Goal: Transaction & Acquisition: Book appointment/travel/reservation

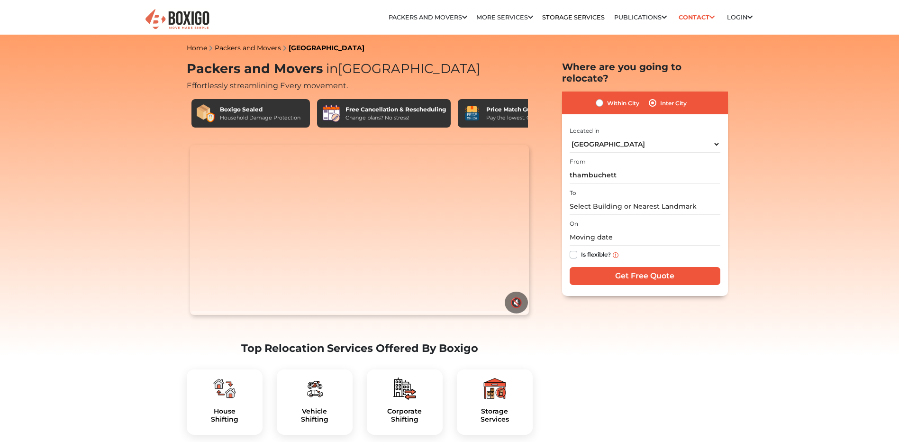
select select "[GEOGRAPHIC_DATA]"
type input "thambuchetty palys"
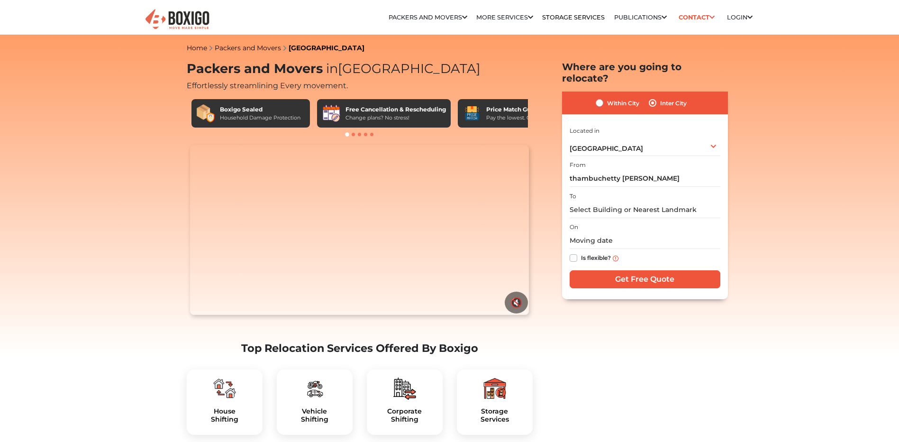
click at [645, 170] on input "thambuchetty palys" at bounding box center [645, 178] width 151 height 17
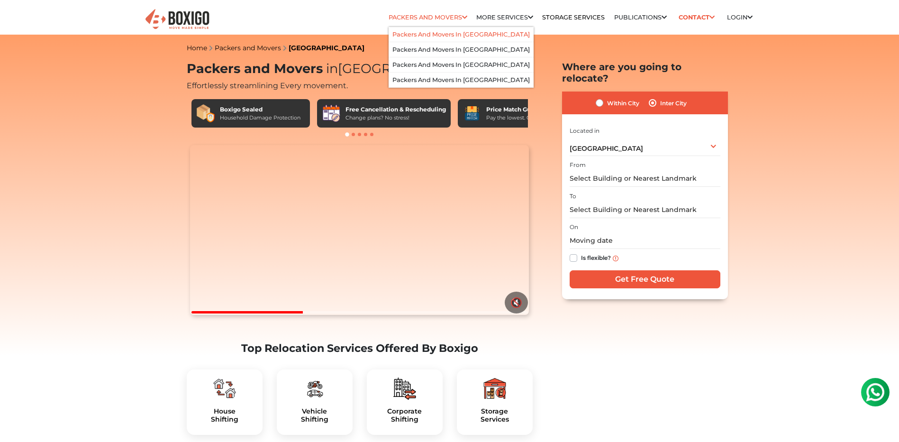
click at [421, 31] on link "Packers and Movers in [GEOGRAPHIC_DATA]" at bounding box center [461, 34] width 137 height 7
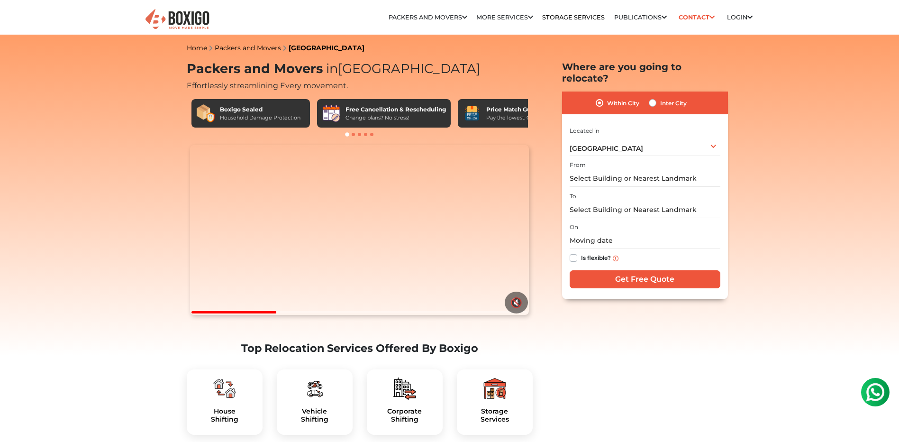
click at [660, 97] on label "Inter City" at bounding box center [673, 102] width 27 height 11
click at [654, 97] on input "Inter City" at bounding box center [653, 101] width 8 height 9
radio input "true"
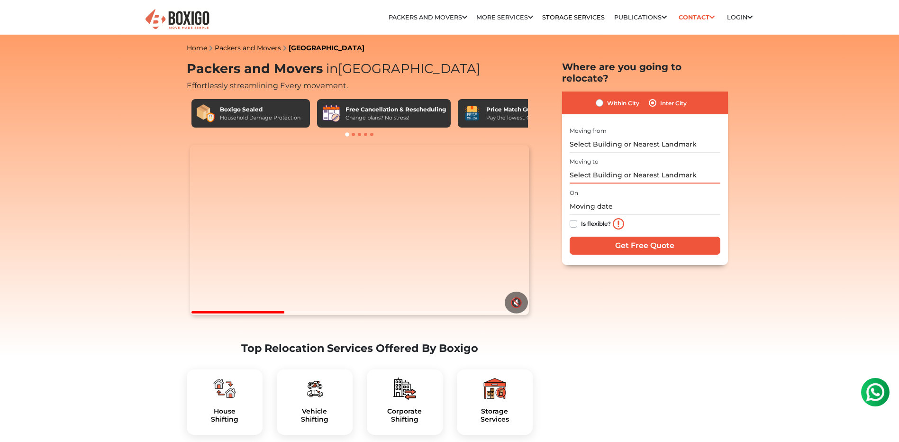
click at [611, 167] on input "text" at bounding box center [645, 175] width 151 height 17
click at [618, 136] on input "text" at bounding box center [645, 144] width 151 height 17
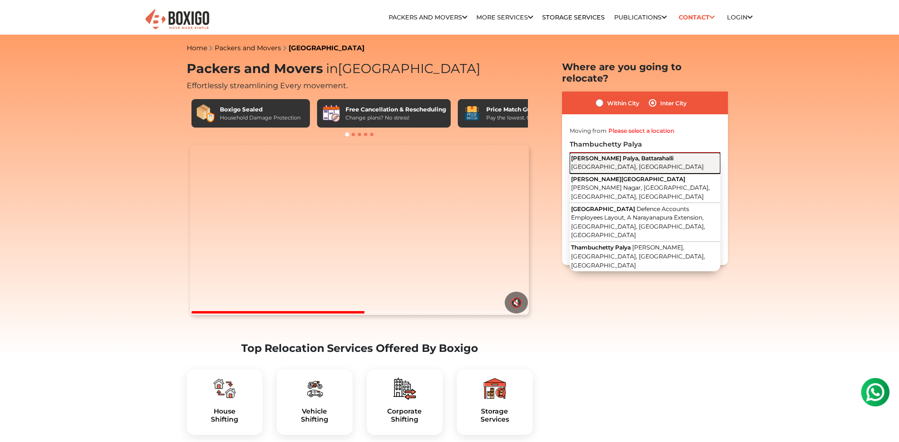
click at [646, 153] on button "[PERSON_NAME] Palya, Battarahalli [GEOGRAPHIC_DATA], [GEOGRAPHIC_DATA]" at bounding box center [645, 163] width 151 height 21
type input "[PERSON_NAME] Palya, [GEOGRAPHIC_DATA], [GEOGRAPHIC_DATA], [GEOGRAPHIC_DATA]"
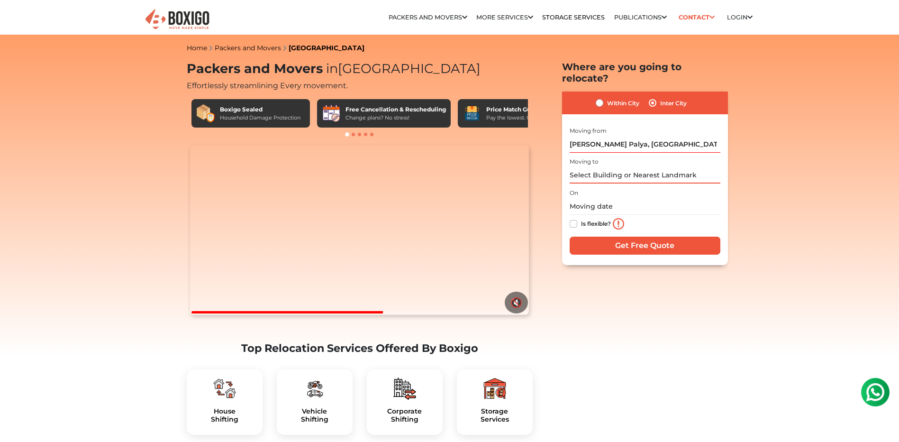
click at [635, 167] on input "text" at bounding box center [645, 175] width 151 height 17
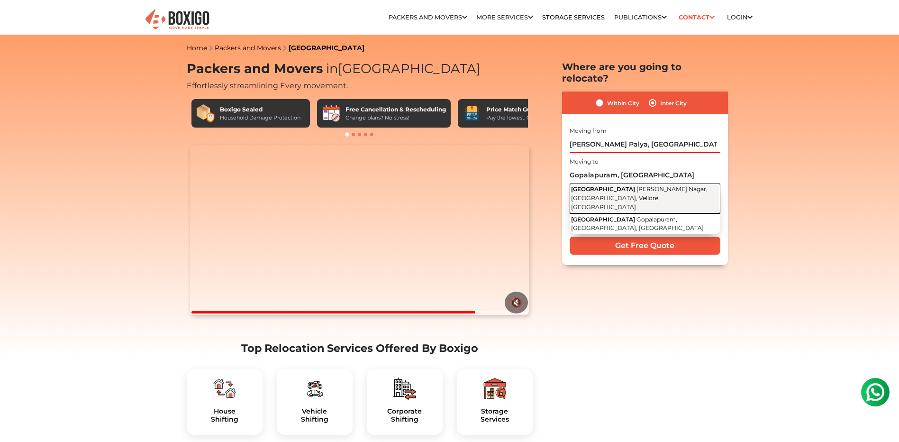
click at [633, 184] on button "Gopalapuram [PERSON_NAME] Nagar, [GEOGRAPHIC_DATA], [GEOGRAPHIC_DATA], [GEOGRAP…" at bounding box center [645, 198] width 151 height 30
type input "Gopalapuram, [PERSON_NAME][GEOGRAPHIC_DATA], [GEOGRAPHIC_DATA], [GEOGRAPHIC_DAT…"
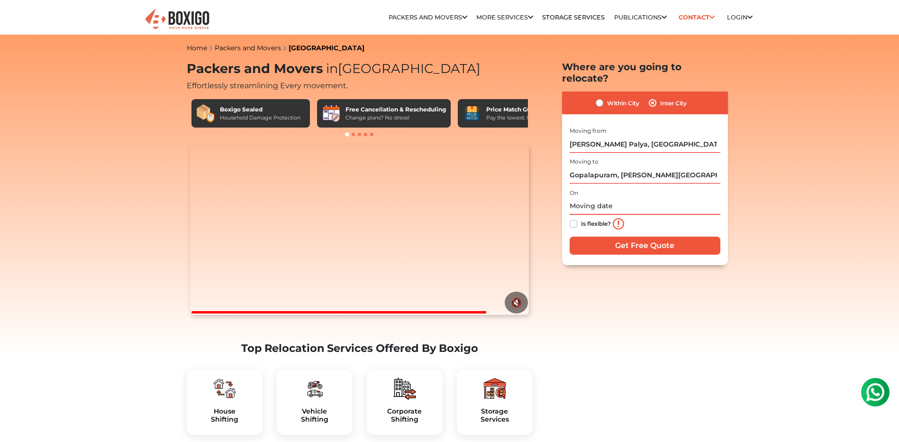
click at [615, 200] on input "text" at bounding box center [645, 206] width 151 height 17
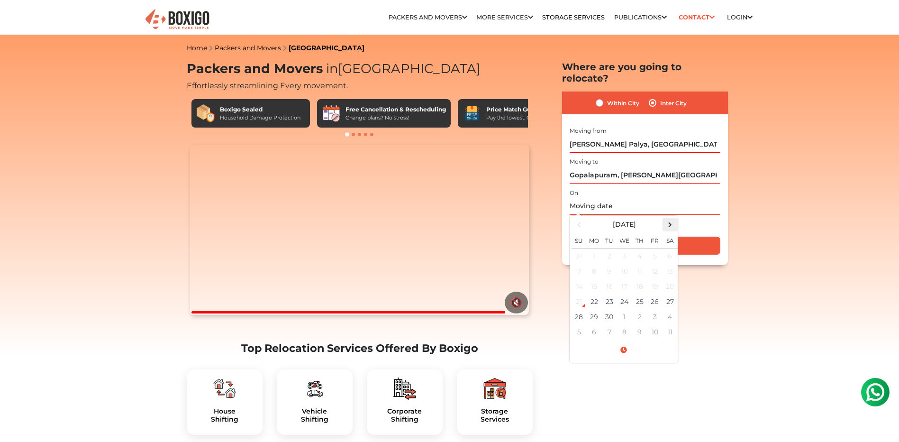
drag, startPoint x: 664, startPoint y: 214, endPoint x: 668, endPoint y: 231, distance: 17.6
click at [664, 218] on span at bounding box center [670, 224] width 13 height 13
click at [658, 309] on td "31" at bounding box center [655, 316] width 15 height 15
type input "[DATE] 12:00 AM"
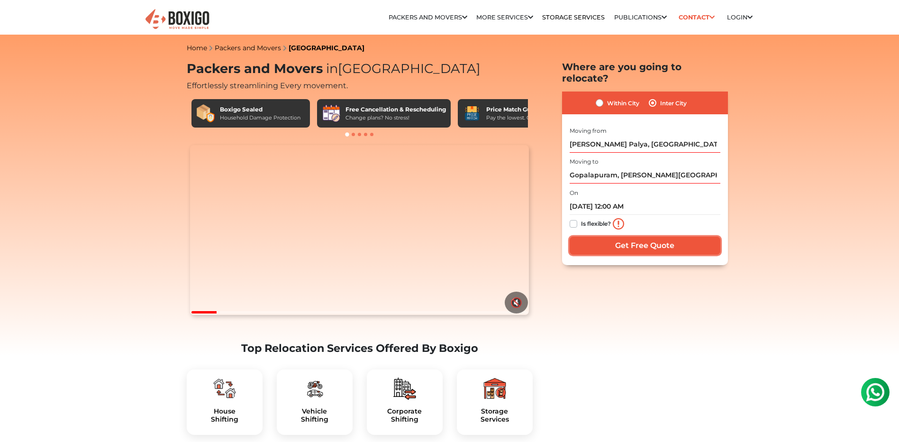
click at [672, 237] on input "Get Free Quote" at bounding box center [645, 246] width 151 height 18
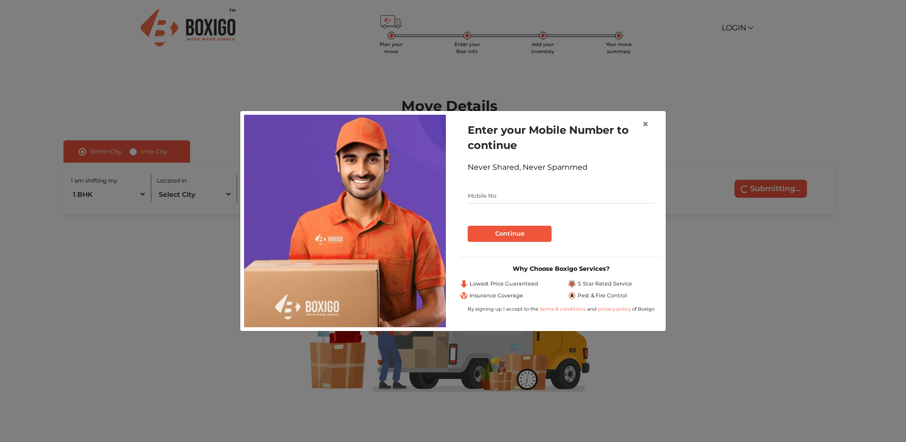
click at [558, 163] on div "Never Shared, Never Spammed" at bounding box center [561, 167] width 187 height 11
drag, startPoint x: 558, startPoint y: 163, endPoint x: 558, endPoint y: 213, distance: 50.7
click at [561, 198] on input "text" at bounding box center [561, 195] width 187 height 15
click at [648, 127] on span "×" at bounding box center [645, 124] width 7 height 14
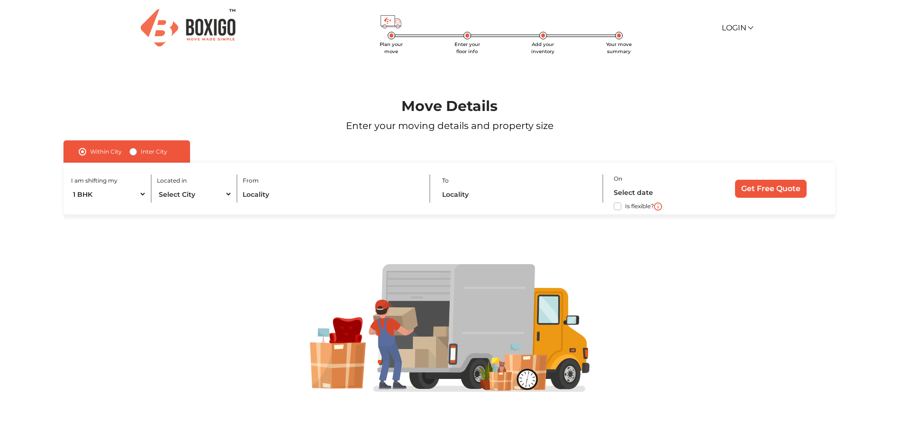
click at [141, 152] on label "Inter City" at bounding box center [154, 151] width 27 height 11
click at [133, 152] on input "Inter City" at bounding box center [133, 150] width 8 height 9
radio input "true"
click at [150, 195] on select "1 BHK 2 BHK 3 BHK 3 + BHK FEW ITEMS" at bounding box center [118, 194] width 95 height 17
select select "FEW ITEMS"
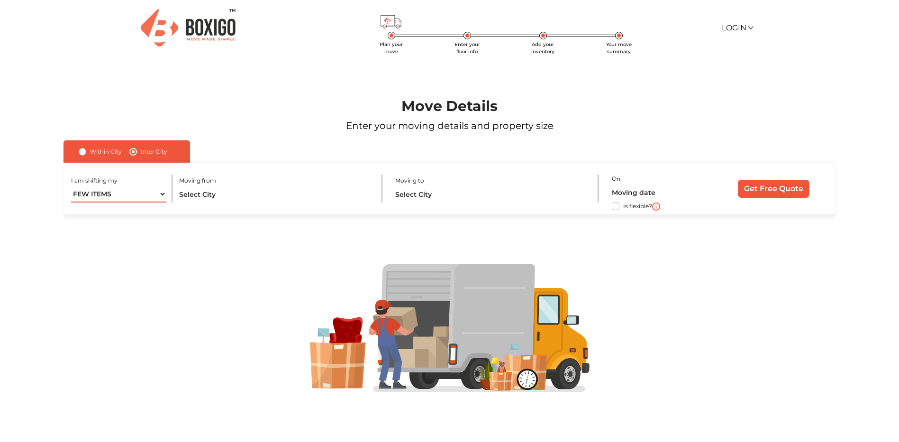
click at [71, 186] on select "1 BHK 2 BHK 3 BHK 3 + BHK FEW ITEMS" at bounding box center [118, 194] width 95 height 17
drag, startPoint x: 219, startPoint y: 275, endPoint x: 212, endPoint y: 214, distance: 61.1
click at [221, 263] on div at bounding box center [449, 327] width 841 height 227
click at [210, 193] on input "text" at bounding box center [275, 194] width 192 height 17
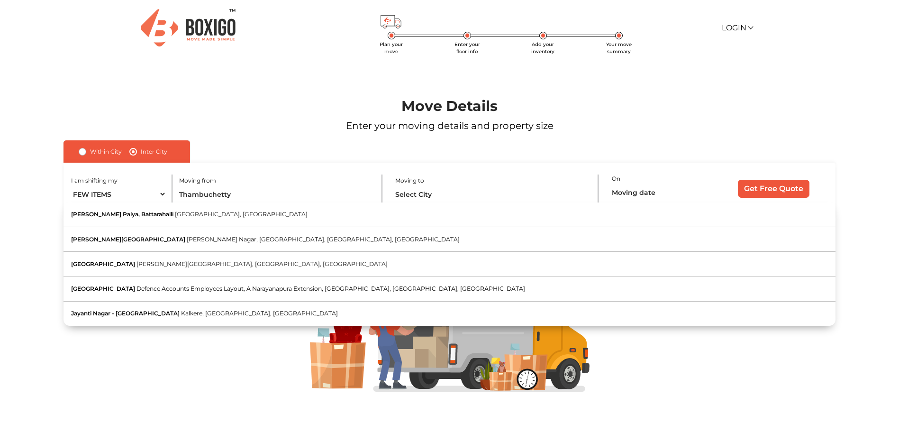
click at [240, 220] on button "Thambu Chetty Palya, Battarahalli Bengaluru, Karnataka" at bounding box center [450, 214] width 772 height 25
type input "[PERSON_NAME] Palya, [GEOGRAPHIC_DATA], [GEOGRAPHIC_DATA], [GEOGRAPHIC_DATA]"
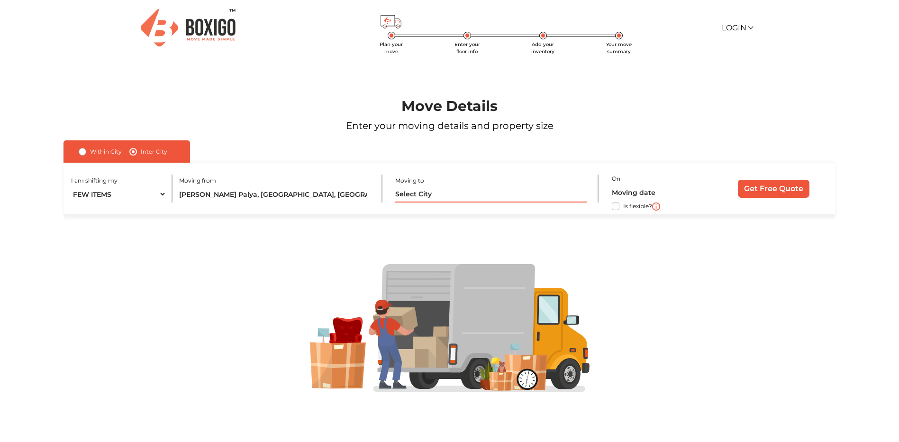
click at [426, 195] on input "text" at bounding box center [491, 194] width 192 height 17
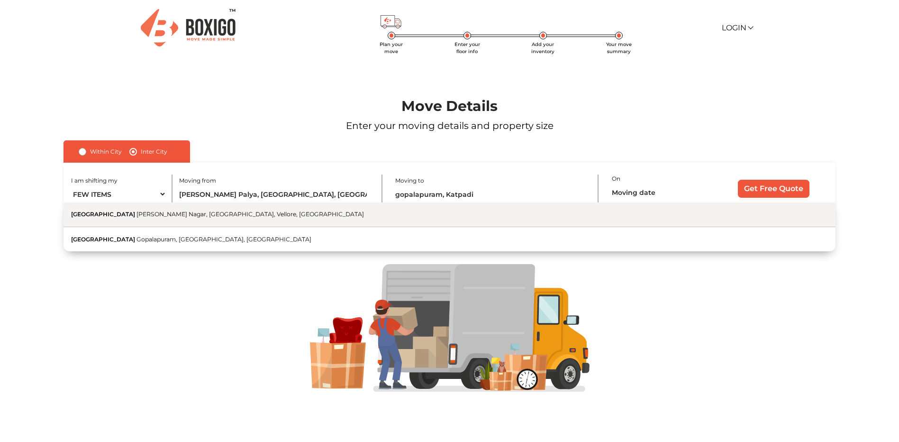
click at [202, 216] on span "[PERSON_NAME] Nagar, [GEOGRAPHIC_DATA], Vellore, [GEOGRAPHIC_DATA]" at bounding box center [251, 213] width 228 height 7
type input "Gopalapuram, [PERSON_NAME][GEOGRAPHIC_DATA], [GEOGRAPHIC_DATA], [GEOGRAPHIC_DAT…"
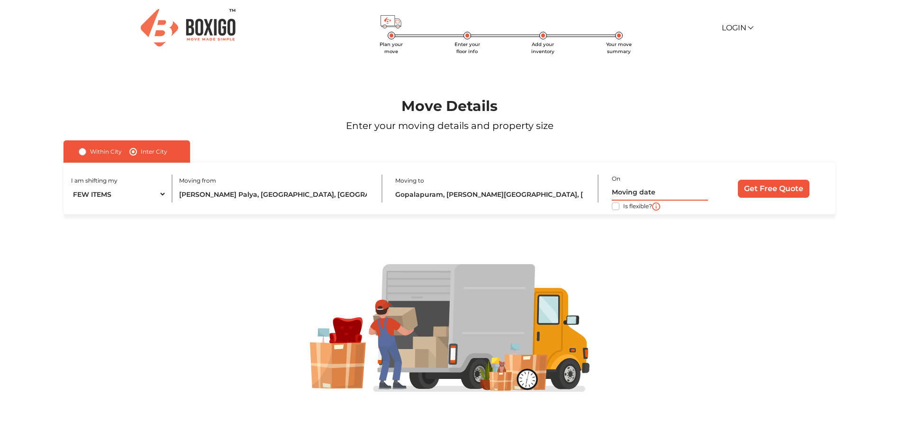
click at [620, 195] on input "text" at bounding box center [660, 192] width 96 height 17
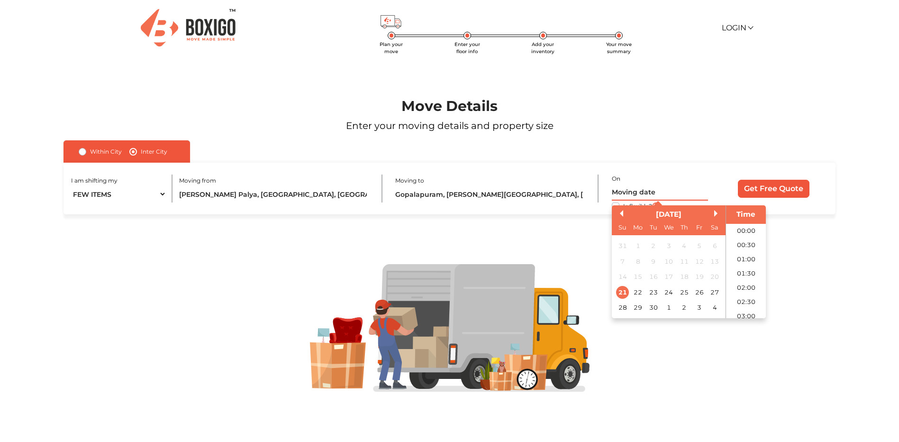
scroll to position [316, 0]
click at [714, 212] on button "Next Month" at bounding box center [717, 213] width 7 height 7
click at [696, 308] on div "31" at bounding box center [699, 307] width 13 height 13
type input "31/10/2025 12:00 AM"
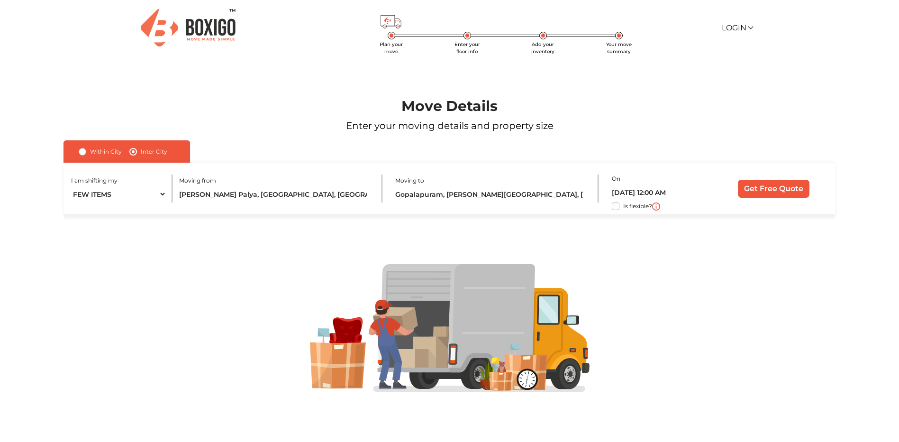
click at [810, 233] on div at bounding box center [449, 327] width 841 height 227
click at [623, 207] on label "Is flexible?" at bounding box center [637, 206] width 29 height 10
click at [71, 207] on input "Is flexible?" at bounding box center [68, 205] width 8 height 9
checkbox input "true"
click at [780, 189] on input "Get Free Quote" at bounding box center [774, 189] width 72 height 18
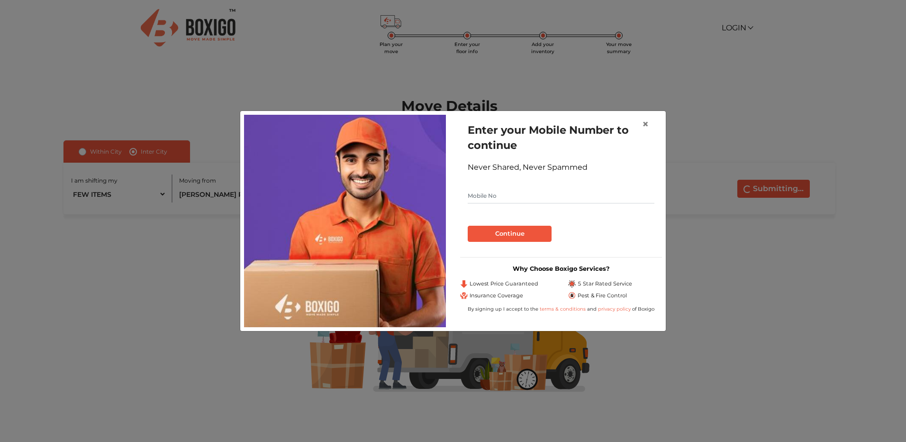
click at [482, 194] on input "text" at bounding box center [561, 195] width 187 height 15
type input "9686342186"
click at [510, 234] on button "Continue" at bounding box center [510, 234] width 84 height 16
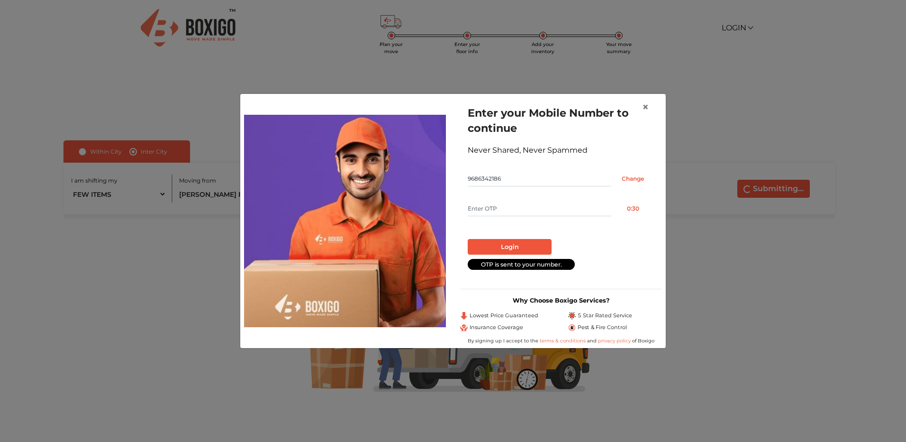
click at [526, 215] on input "text" at bounding box center [540, 208] width 144 height 15
type input "9338"
click at [519, 243] on button "Login" at bounding box center [510, 247] width 84 height 16
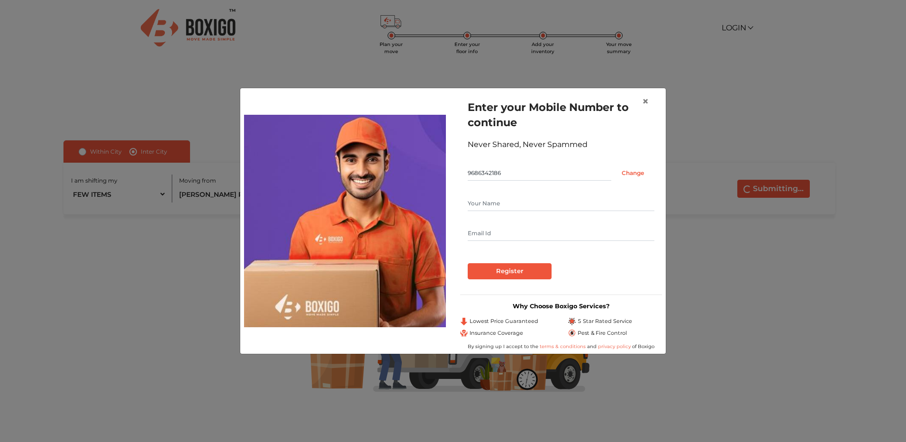
click at [522, 175] on input "9686342186" at bounding box center [540, 172] width 144 height 15
drag, startPoint x: 522, startPoint y: 175, endPoint x: 506, endPoint y: 194, distance: 24.9
click at [506, 194] on form "Enter your Mobile Number to continue Never Shared, Never Spammed 9686342186 Cha…" at bounding box center [561, 190] width 187 height 180
click at [509, 206] on input "text" at bounding box center [561, 203] width 187 height 15
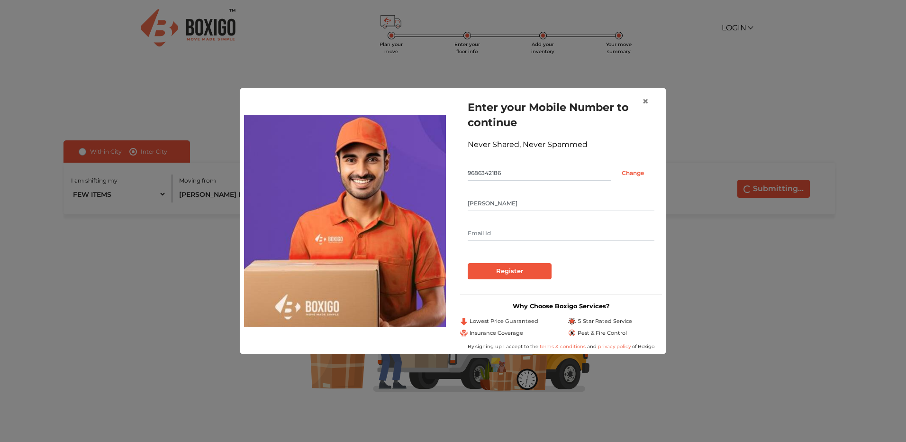
type input "Jagdeesh"
click at [514, 272] on input "Register" at bounding box center [510, 271] width 84 height 16
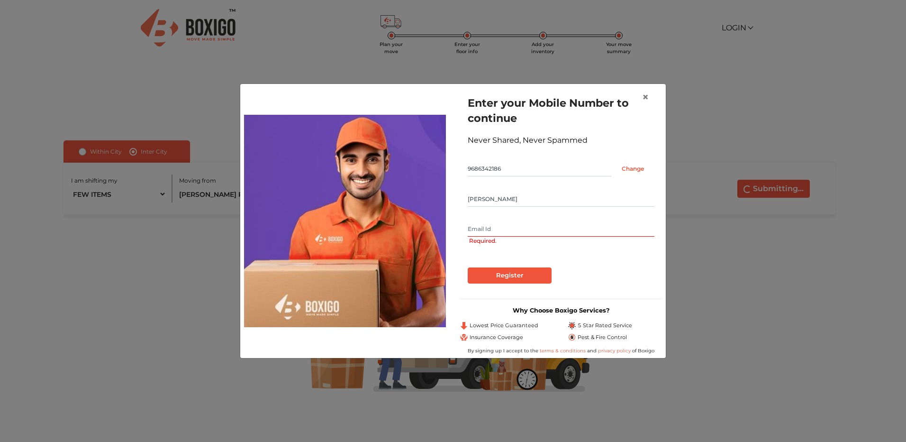
click at [503, 233] on input "text" at bounding box center [561, 228] width 187 height 15
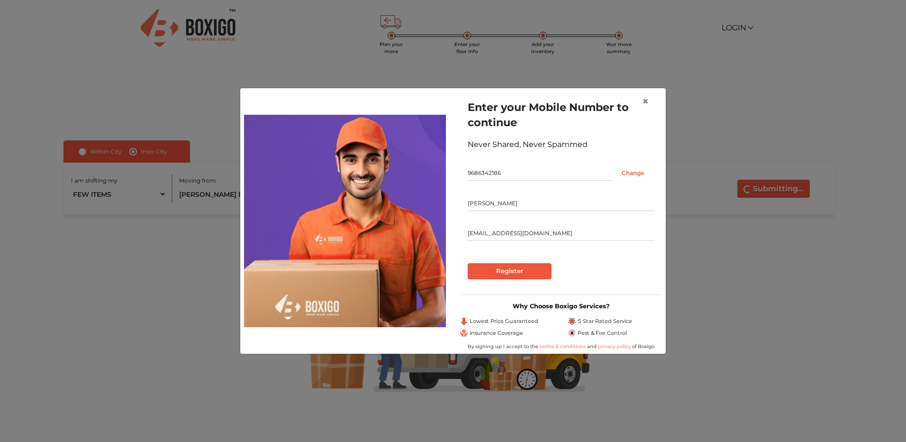
type input "jagdeeshsohm@gmail.com"
click at [511, 274] on input "Register" at bounding box center [510, 271] width 84 height 16
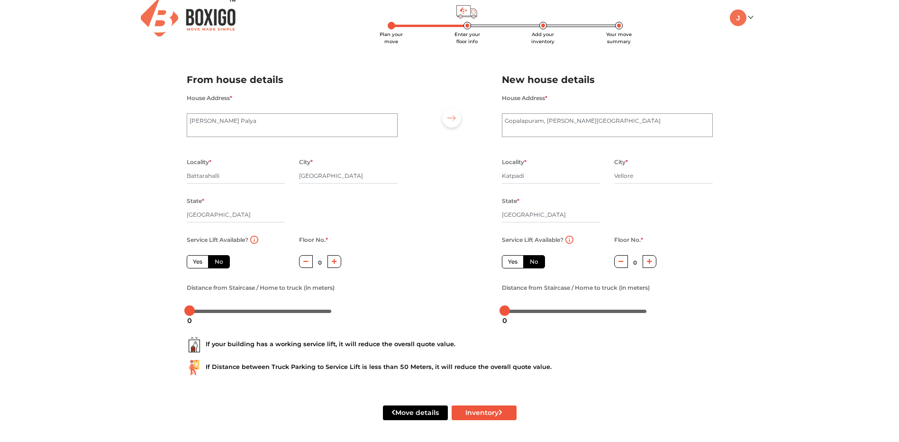
scroll to position [11, 0]
click at [217, 258] on label "No" at bounding box center [219, 260] width 22 height 13
click at [217, 258] on input "No" at bounding box center [218, 259] width 6 height 6
click at [484, 413] on button "Inventory" at bounding box center [484, 411] width 65 height 15
radio input "true"
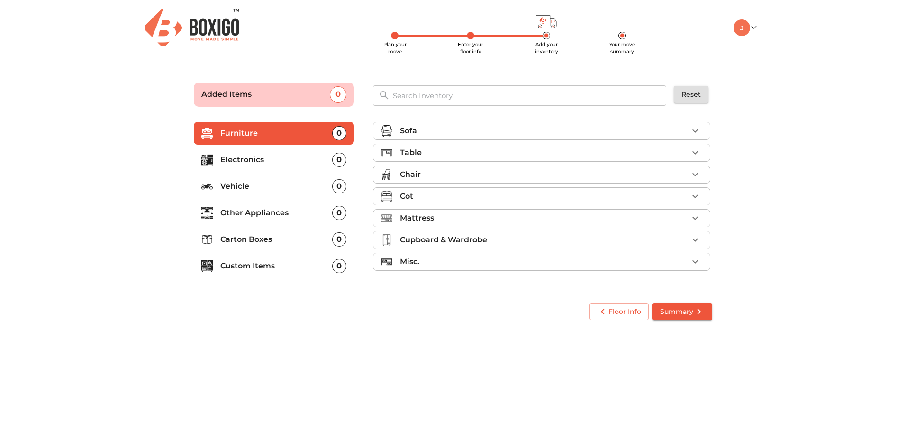
click at [251, 155] on p "Electronics" at bounding box center [276, 159] width 112 height 11
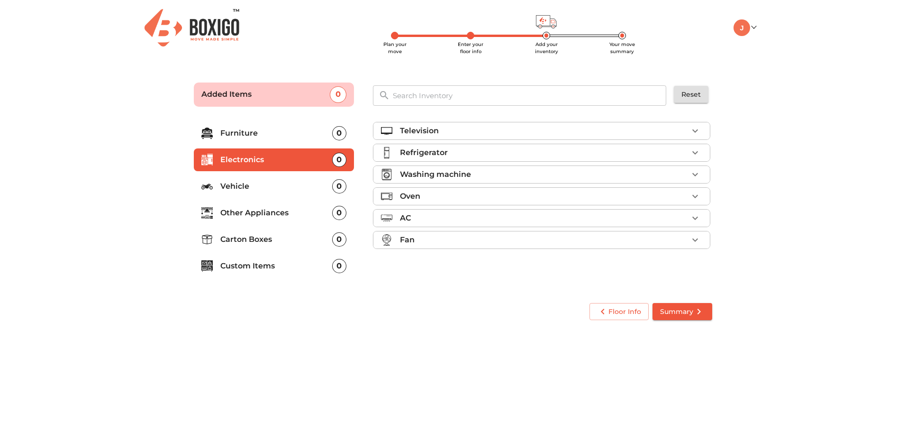
click at [439, 147] on p "Refrigerator" at bounding box center [424, 152] width 48 height 11
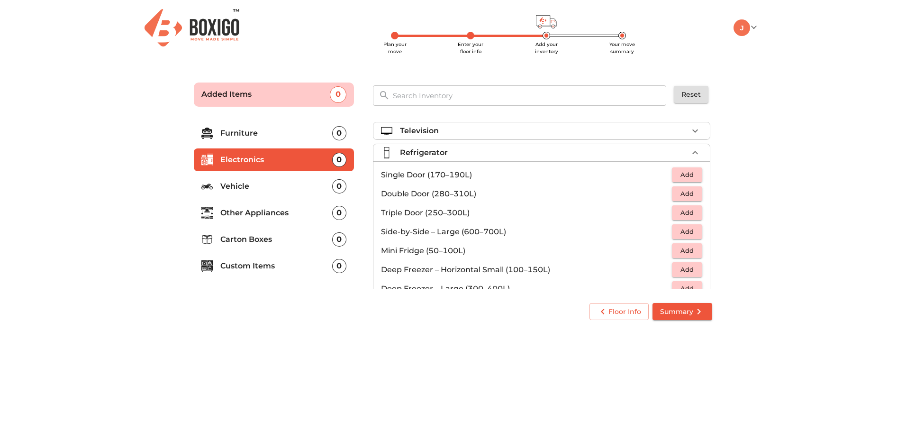
click at [679, 171] on span "Add" at bounding box center [687, 174] width 21 height 11
click at [676, 311] on span "Summary" at bounding box center [682, 312] width 45 height 12
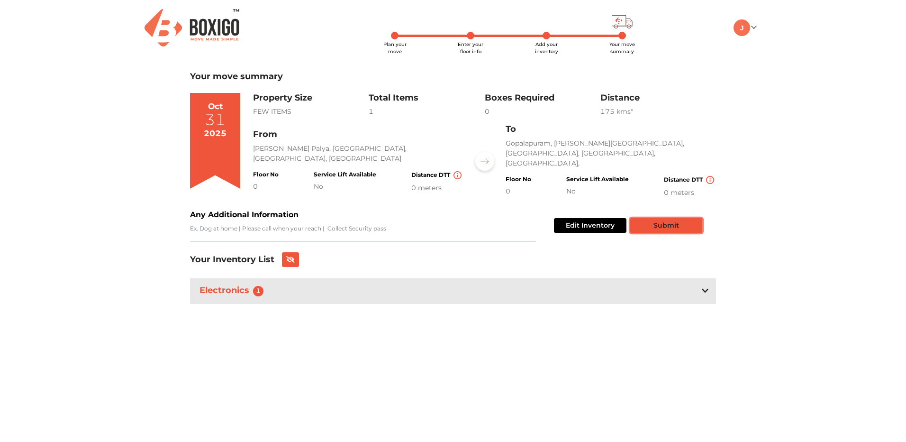
click at [683, 228] on button "Submit" at bounding box center [666, 225] width 72 height 15
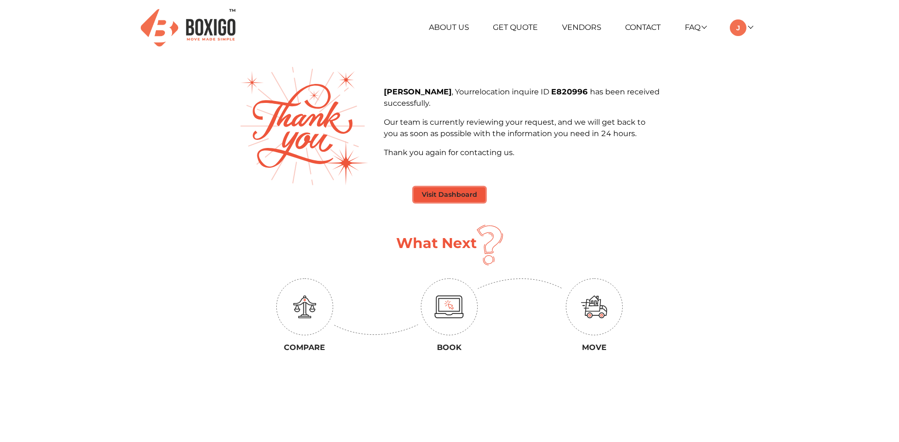
click at [447, 198] on button "Visit Dashboard" at bounding box center [450, 194] width 72 height 15
